Goal: Communication & Community: Answer question/provide support

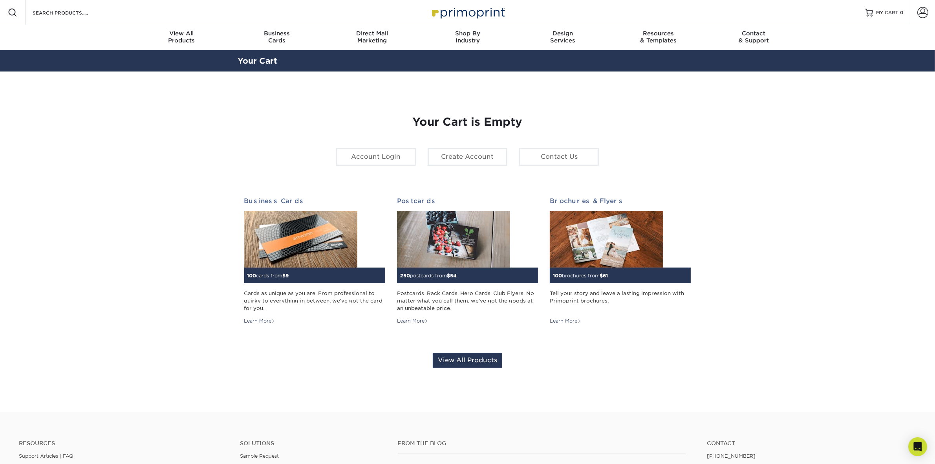
click at [926, 11] on span at bounding box center [922, 12] width 11 height 11
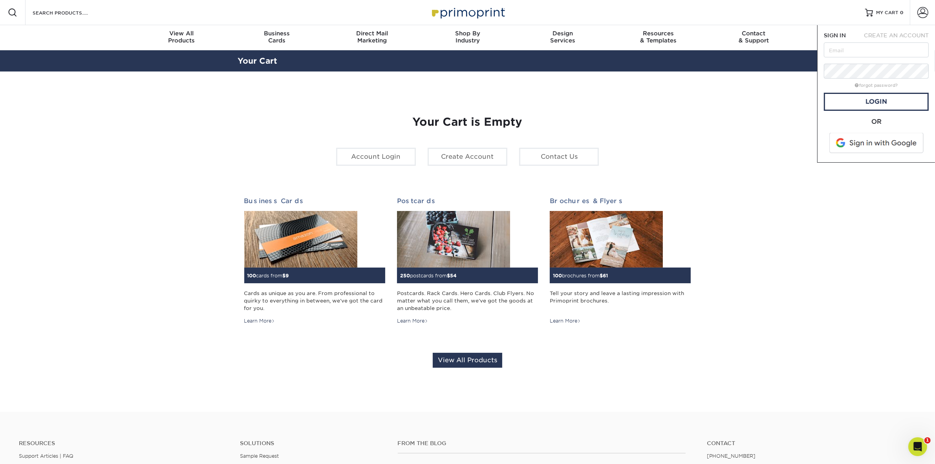
click at [871, 143] on span at bounding box center [877, 143] width 100 height 20
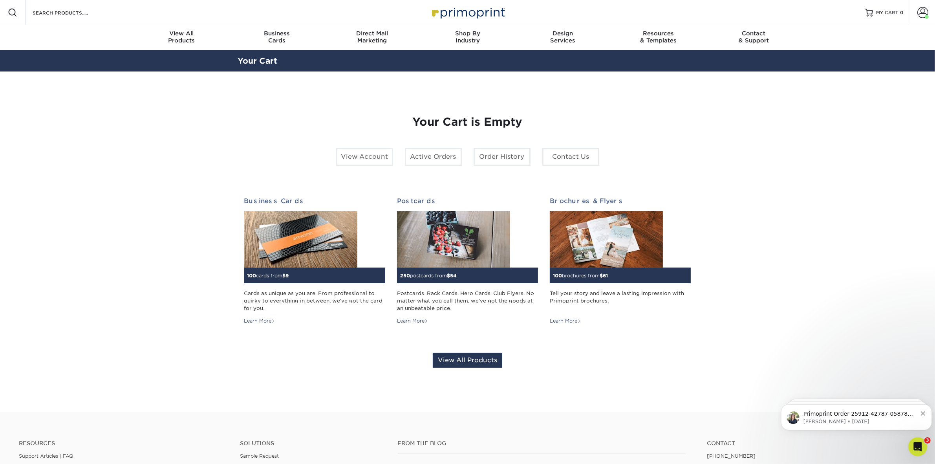
click at [927, 12] on span at bounding box center [922, 12] width 11 height 11
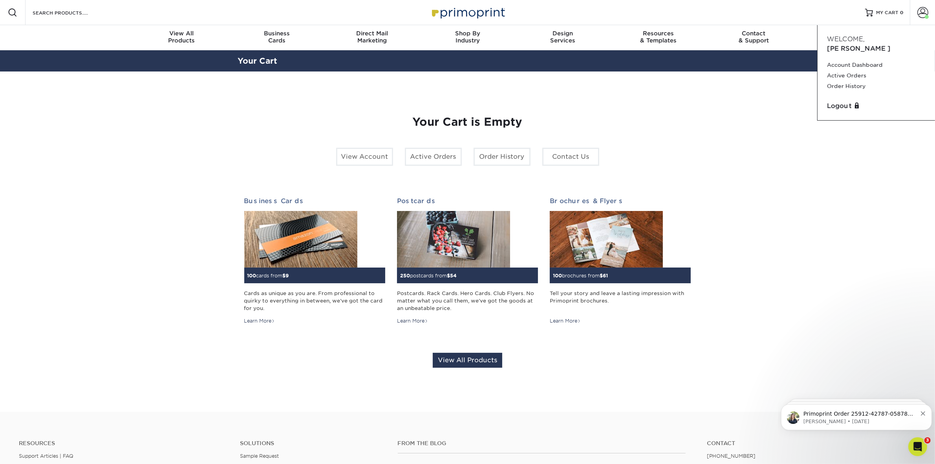
click at [857, 70] on link "Active Orders" at bounding box center [876, 75] width 99 height 11
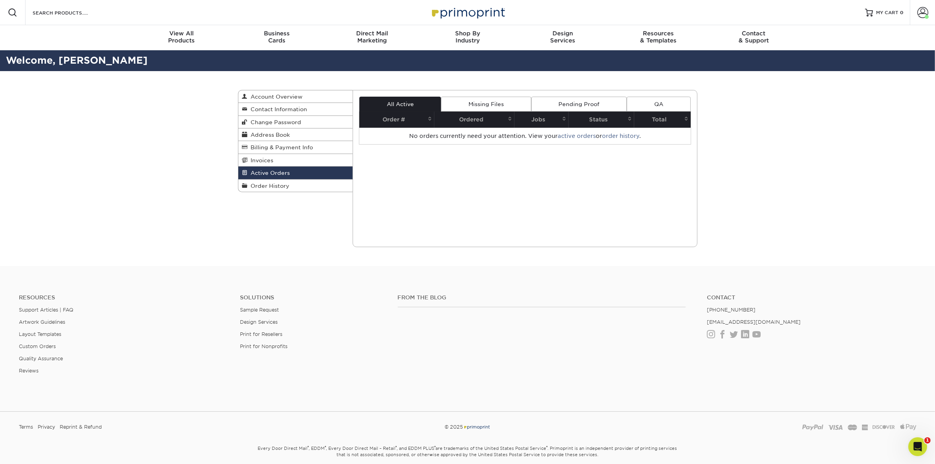
click at [285, 192] on link "Order History" at bounding box center [295, 185] width 115 height 12
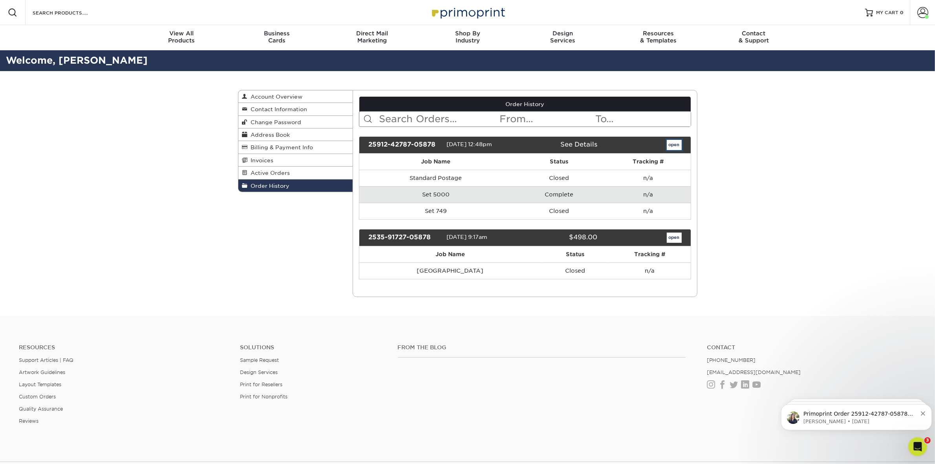
click at [668, 144] on link "open" at bounding box center [674, 145] width 15 height 10
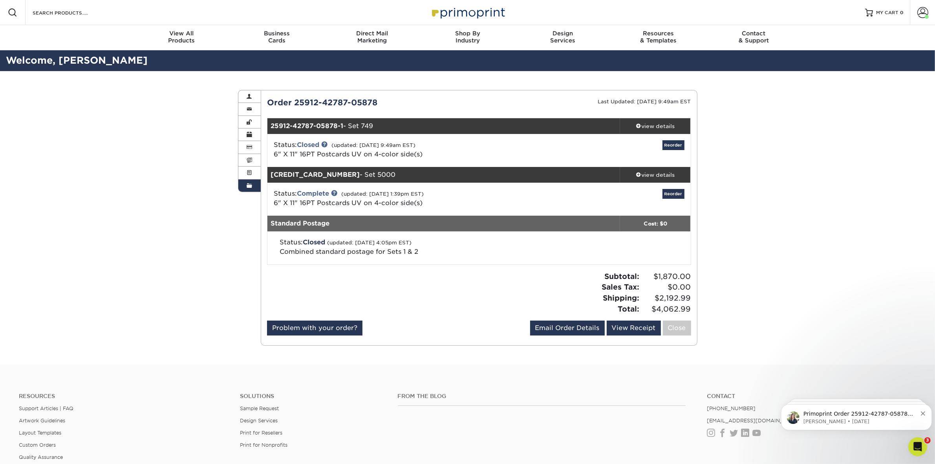
click at [646, 173] on div "view details" at bounding box center [655, 175] width 71 height 8
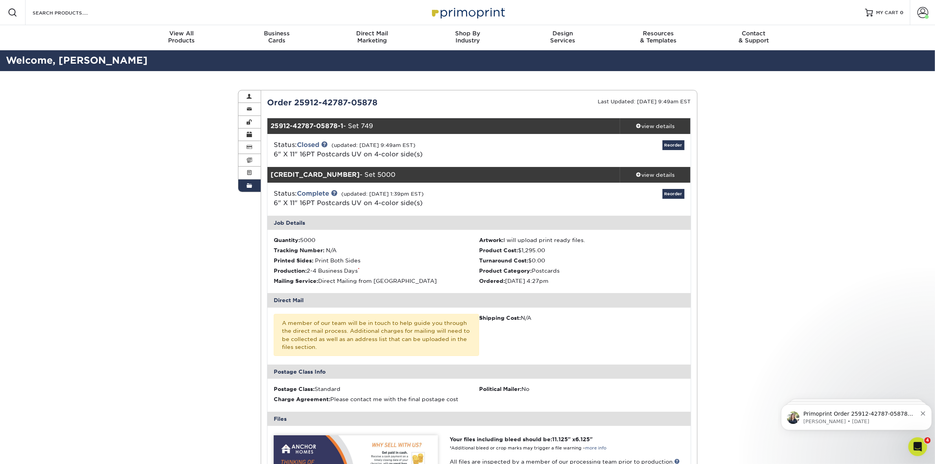
click at [919, 450] on icon "Open Intercom Messenger" at bounding box center [917, 446] width 13 height 13
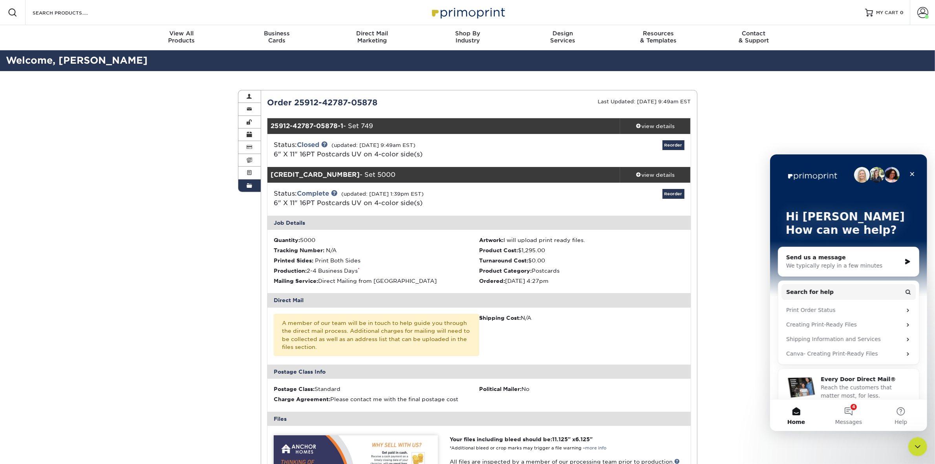
click at [855, 420] on span "Messages" at bounding box center [848, 421] width 27 height 5
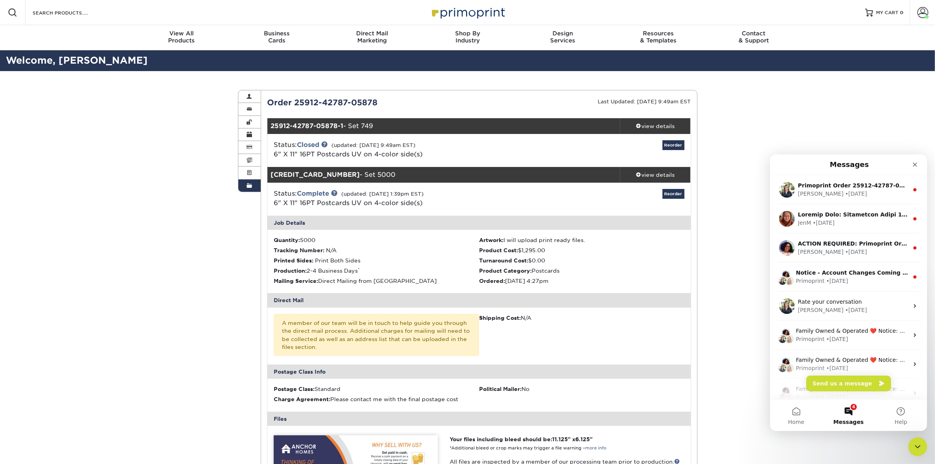
click at [864, 189] on div "[PERSON_NAME] • [DATE]" at bounding box center [852, 193] width 111 height 8
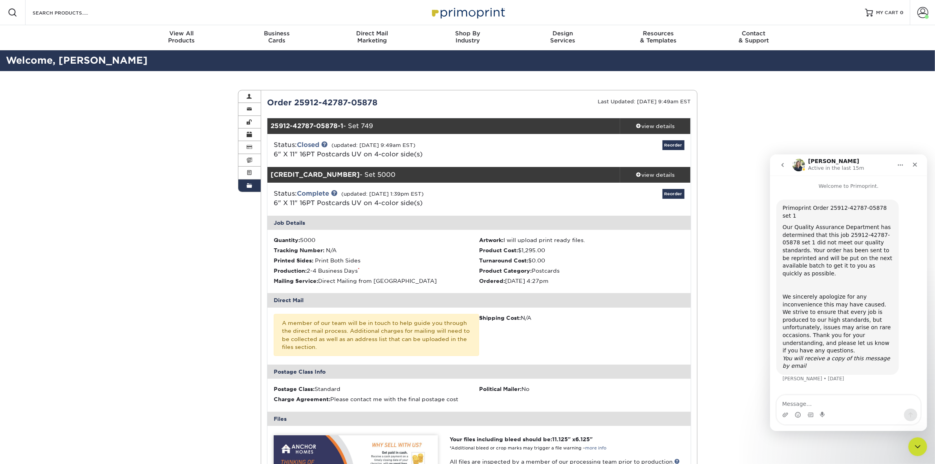
click at [778, 168] on button "go back" at bounding box center [782, 164] width 15 height 15
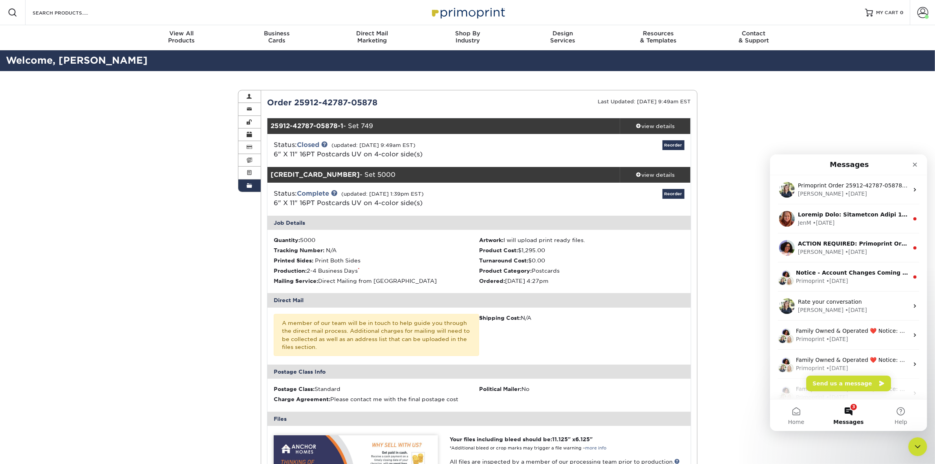
click at [868, 230] on div "JenM • [DATE]" at bounding box center [847, 218] width 157 height 29
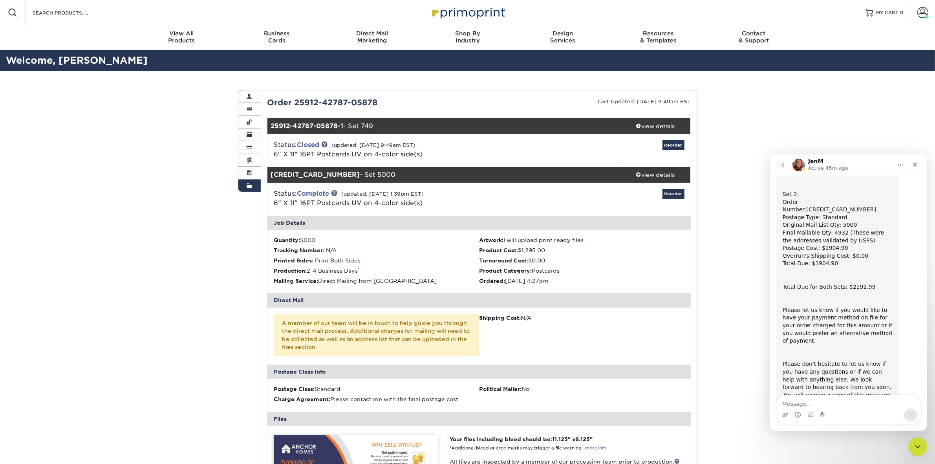
scroll to position [220, 0]
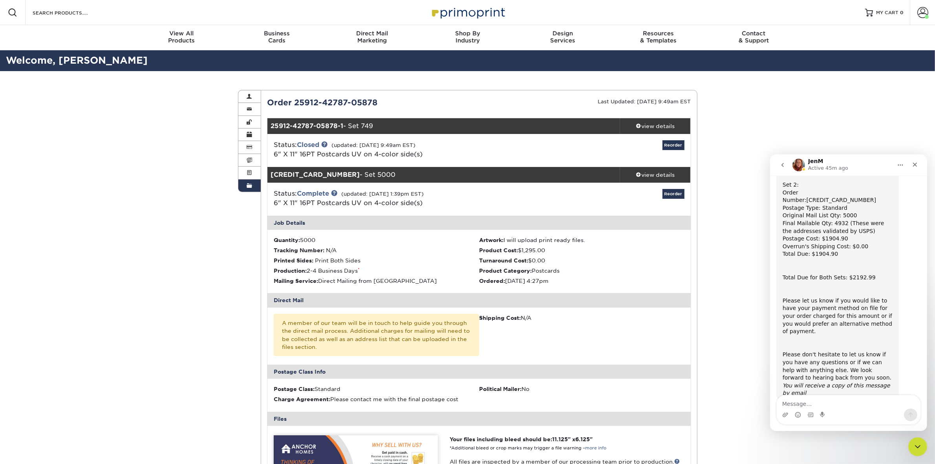
click at [784, 163] on icon "go back" at bounding box center [782, 164] width 6 height 6
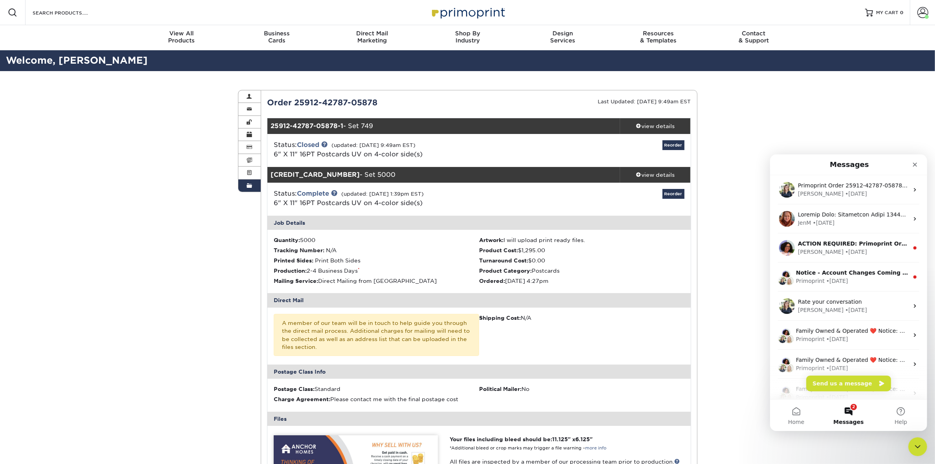
scroll to position [0, 0]
click at [858, 384] on button "Send us a message" at bounding box center [848, 383] width 85 height 16
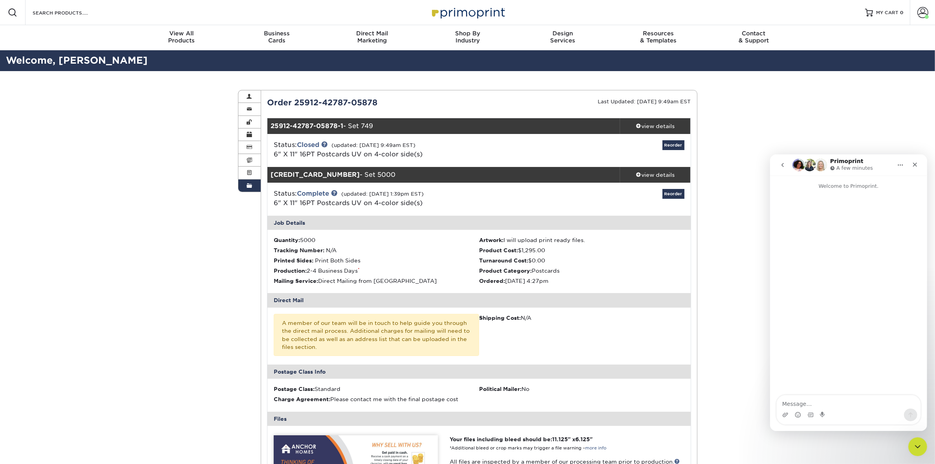
click at [837, 411] on div "Intercom messenger" at bounding box center [848, 414] width 144 height 13
click at [837, 407] on textarea "Message…" at bounding box center [848, 401] width 144 height 13
type textarea "H"
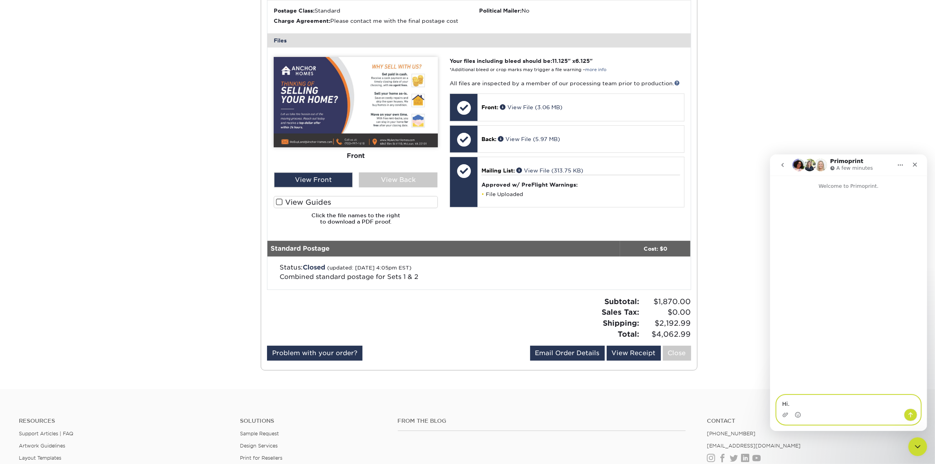
scroll to position [409, 0]
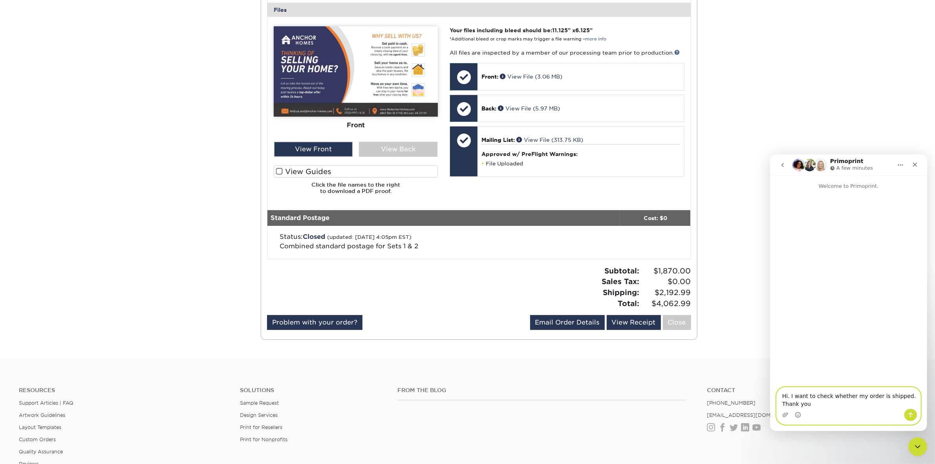
type textarea "Hi. I want to check whether my order is shipped. Thank you."
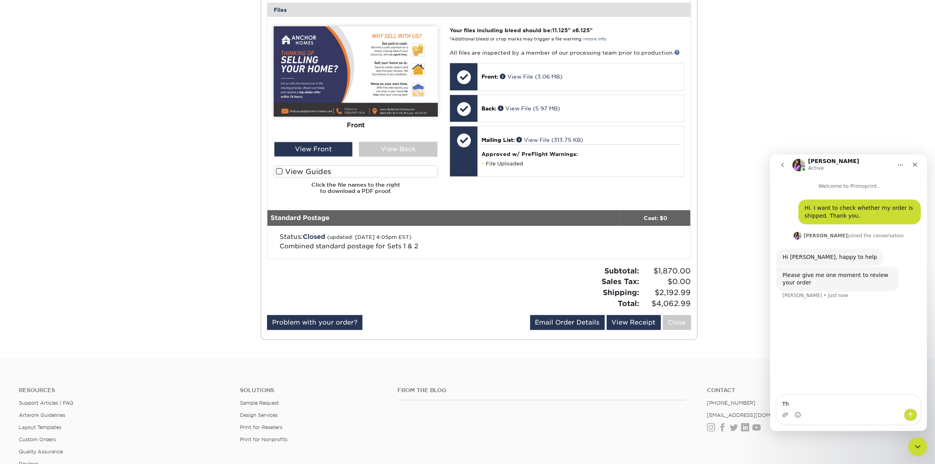
type textarea "T"
type textarea "t"
type textarea "Y"
type textarea "Thank you"
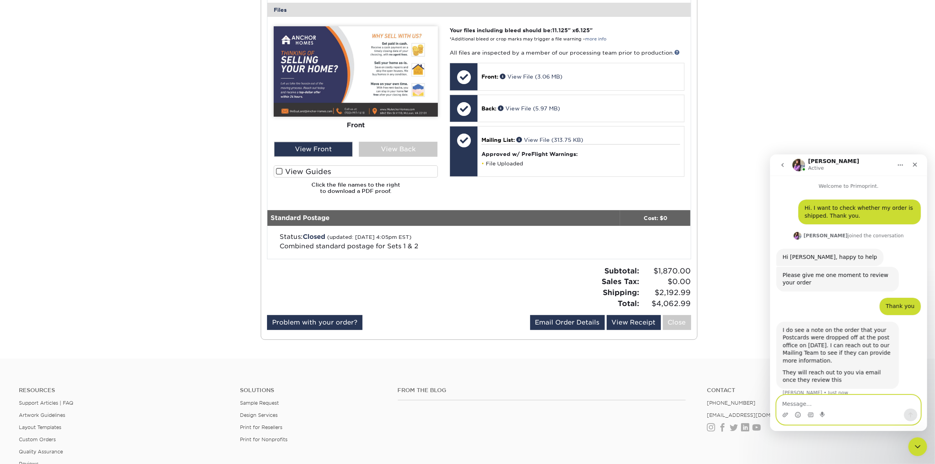
scroll to position [10, 0]
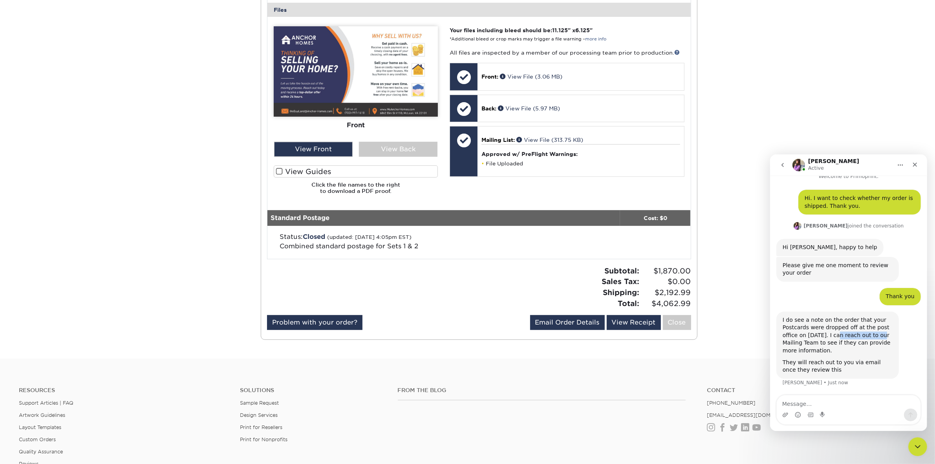
drag, startPoint x: 819, startPoint y: 333, endPoint x: 857, endPoint y: 335, distance: 38.5
click at [857, 335] on div "I do see a note on the order that your Postcards were dropped off at the post o…" at bounding box center [837, 335] width 110 height 38
click at [798, 344] on div "I do see a note on the order that your Postcards were dropped off at the post o…" at bounding box center [837, 335] width 110 height 38
click at [819, 402] on textarea "Message…" at bounding box center [848, 401] width 144 height 13
type textarea "Thank you"
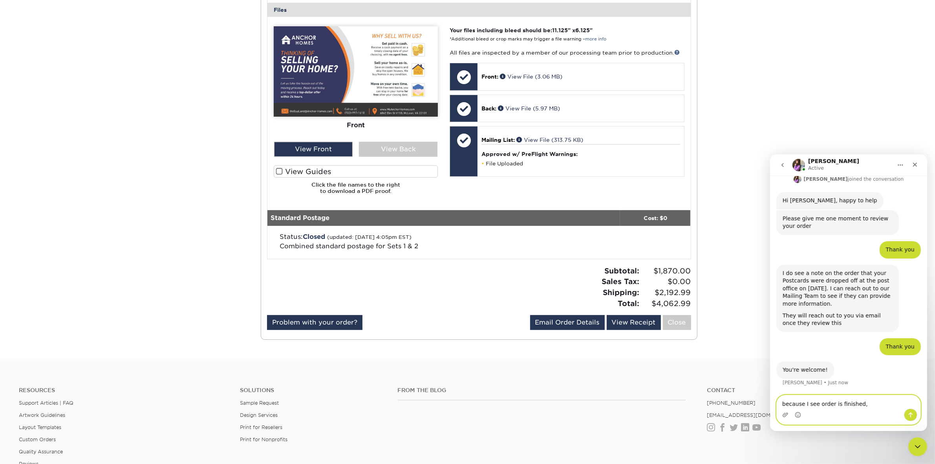
scroll to position [56, 0]
type textarea "because I see order is finished. so"
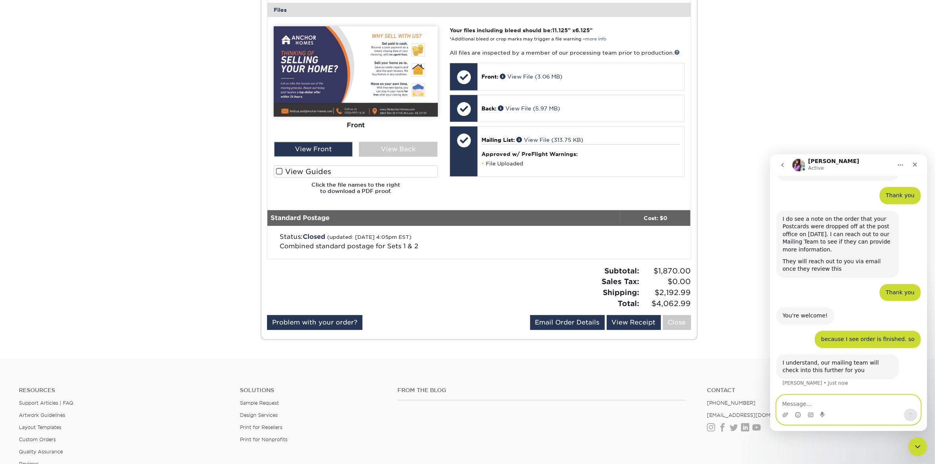
scroll to position [327, 0]
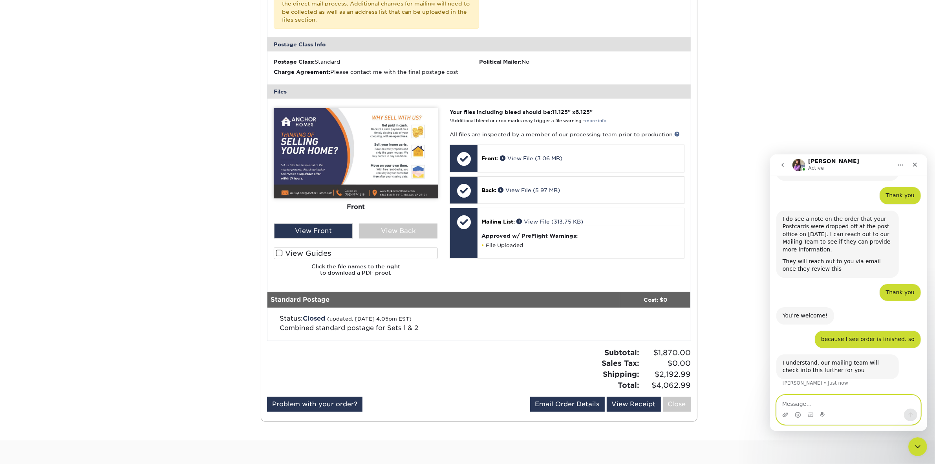
drag, startPoint x: 815, startPoint y: 404, endPoint x: 810, endPoint y: 406, distance: 5.8
click at [815, 404] on textarea "Message…" at bounding box center [848, 401] width 144 height 13
type textarea "thx"
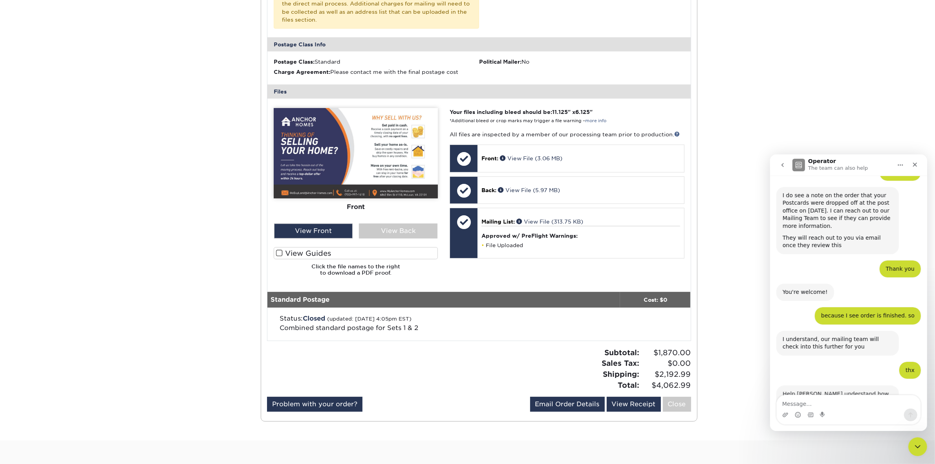
scroll to position [197, 0]
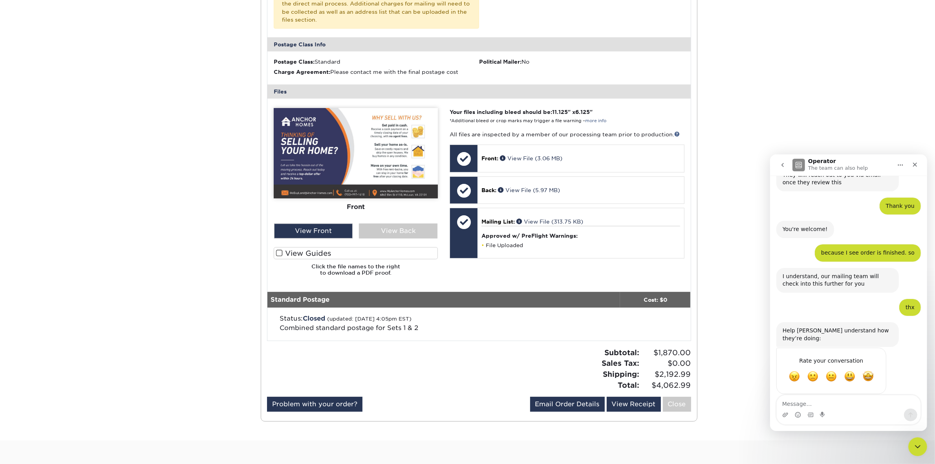
drag, startPoint x: 910, startPoint y: 372, endPoint x: 904, endPoint y: 372, distance: 6.3
click at [910, 372] on div "Rate your conversation Terrible Bad OK Great Amazing" at bounding box center [848, 375] width 144 height 56
click at [865, 370] on span "Amazing" at bounding box center [867, 375] width 11 height 11
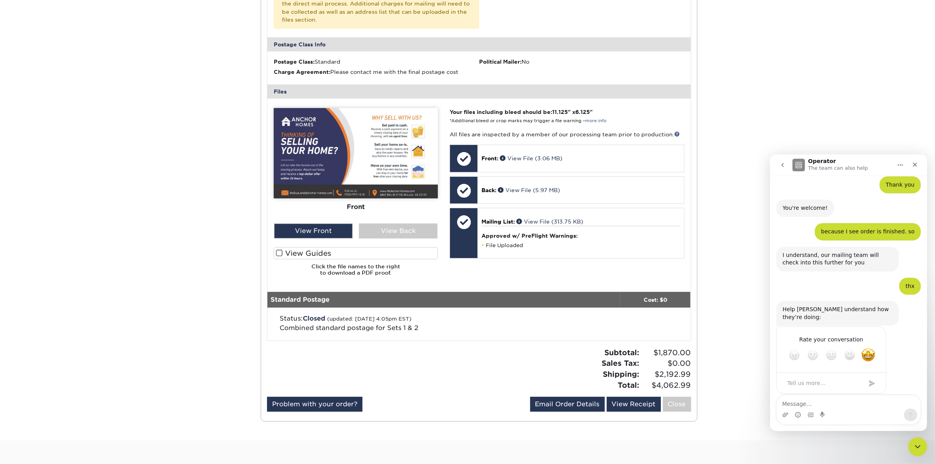
scroll to position [55, 0]
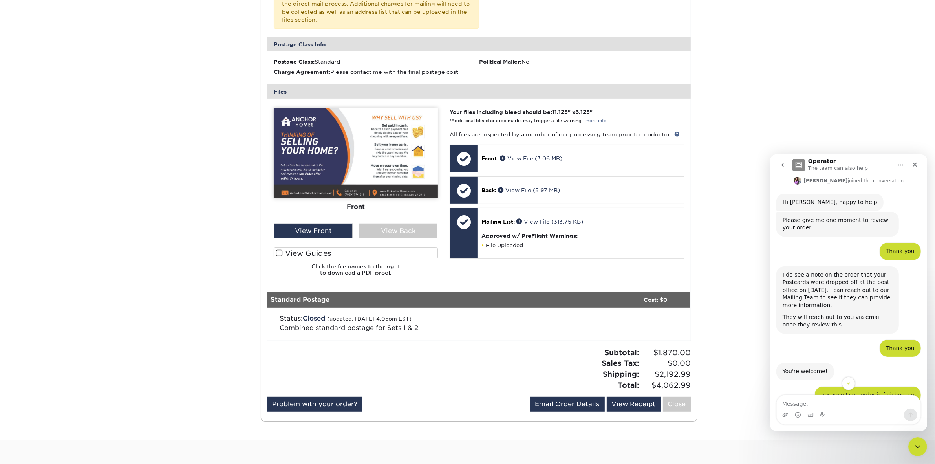
click at [92, 187] on div "Order History Account Overview Contact Information Change Password Address Book…" at bounding box center [467, 92] width 935 height 696
